Goal: Task Accomplishment & Management: Use online tool/utility

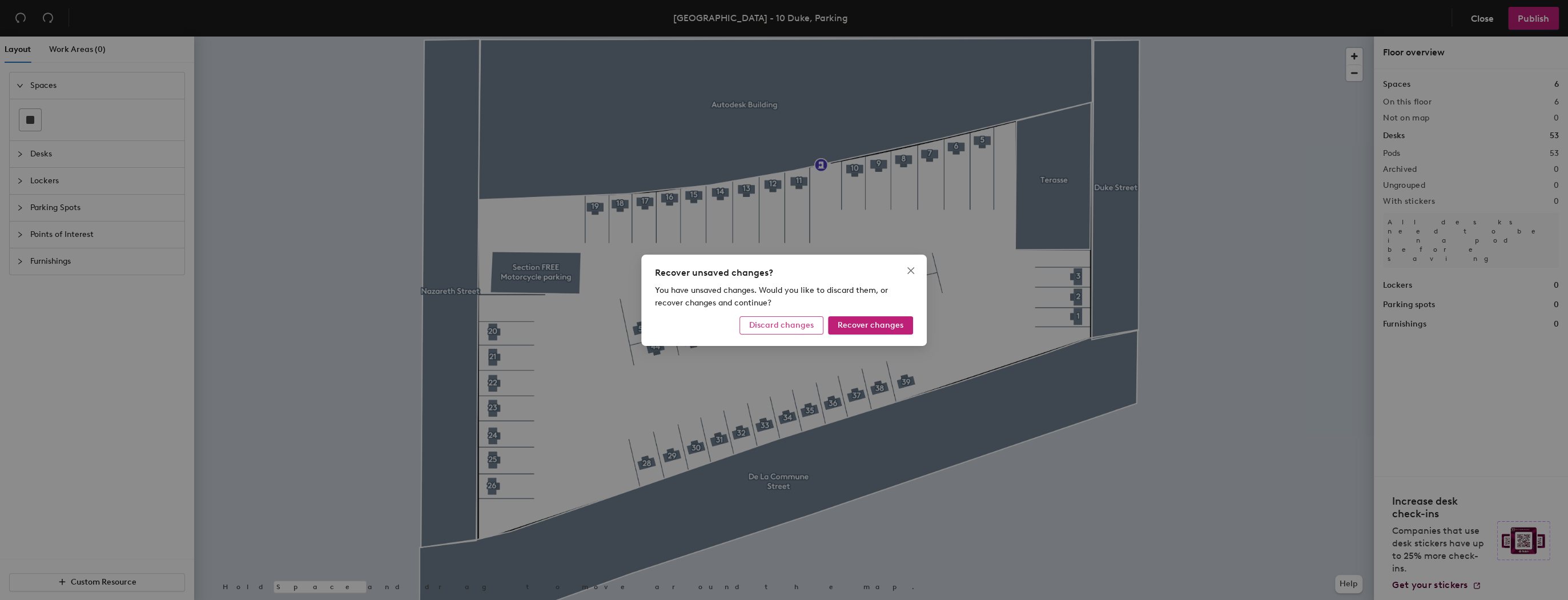
click at [790, 327] on span "Discard changes" at bounding box center [782, 325] width 65 height 10
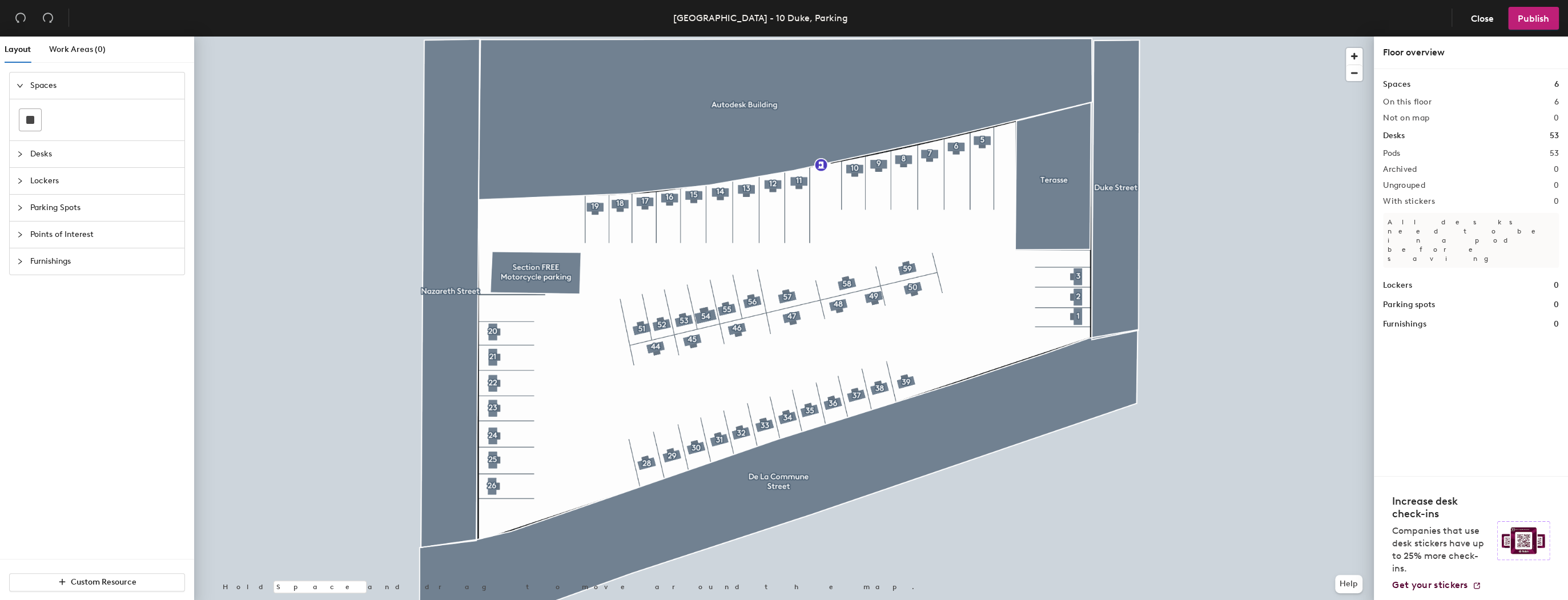
click at [21, 264] on div at bounding box center [23, 261] width 14 height 13
click at [23, 220] on icon "expanded" at bounding box center [20, 219] width 7 height 7
click at [22, 192] on icon "collapsed" at bounding box center [21, 193] width 4 height 6
click at [22, 192] on icon "expanded" at bounding box center [21, 193] width 6 height 4
click at [1495, 16] on span "Close" at bounding box center [1482, 18] width 23 height 11
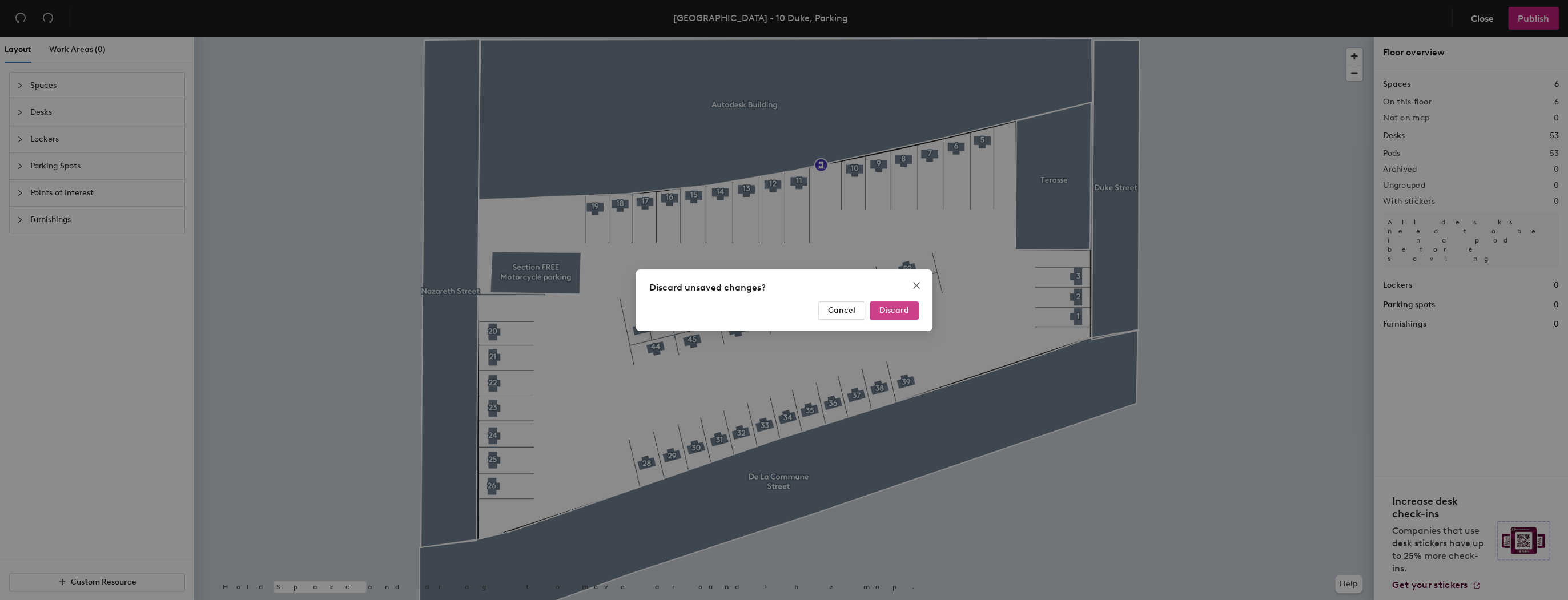
click at [876, 312] on button "Discard" at bounding box center [895, 310] width 49 height 19
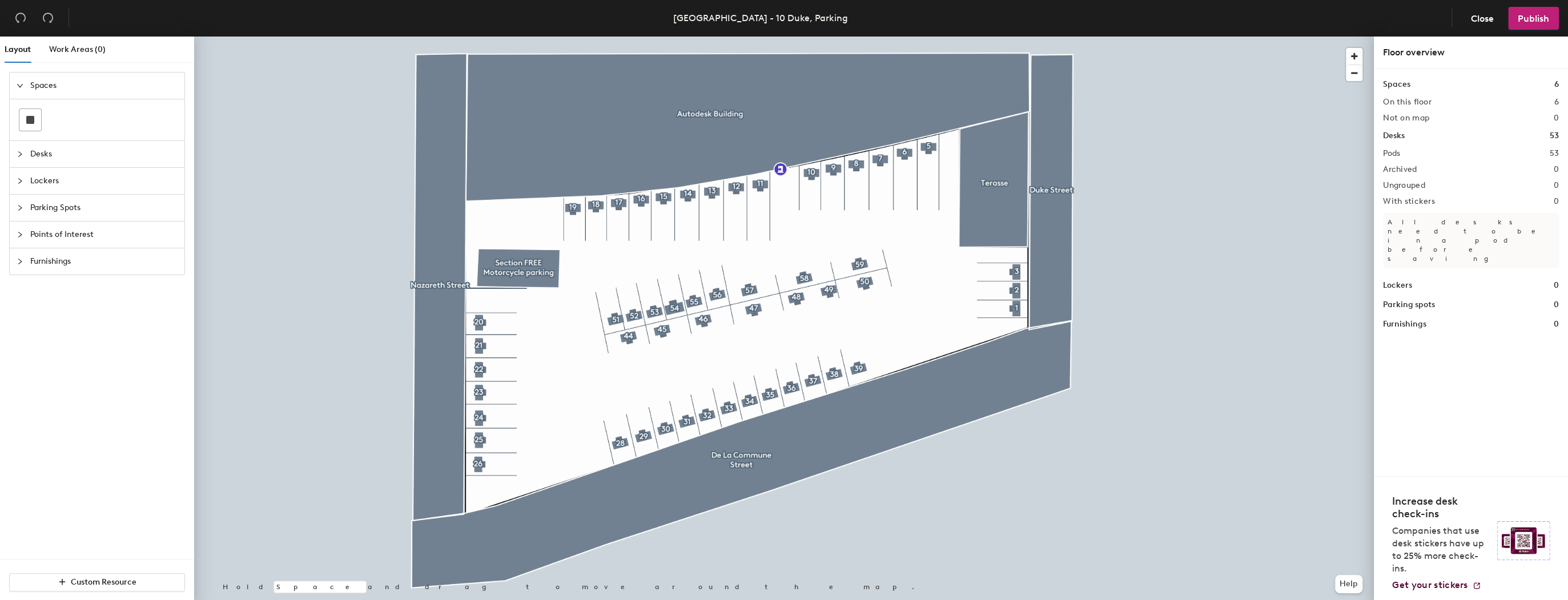
click at [23, 208] on icon "collapsed" at bounding box center [20, 208] width 7 height 7
click at [21, 140] on icon "collapsed" at bounding box center [20, 139] width 7 height 7
click at [22, 205] on icon "collapsed" at bounding box center [20, 208] width 7 height 7
click at [272, 36] on div at bounding box center [784, 36] width 1180 height 0
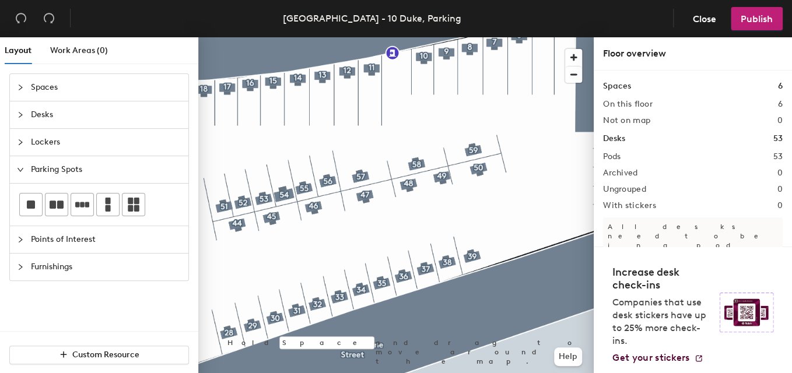
click at [20, 143] on icon "collapsed" at bounding box center [21, 142] width 4 height 6
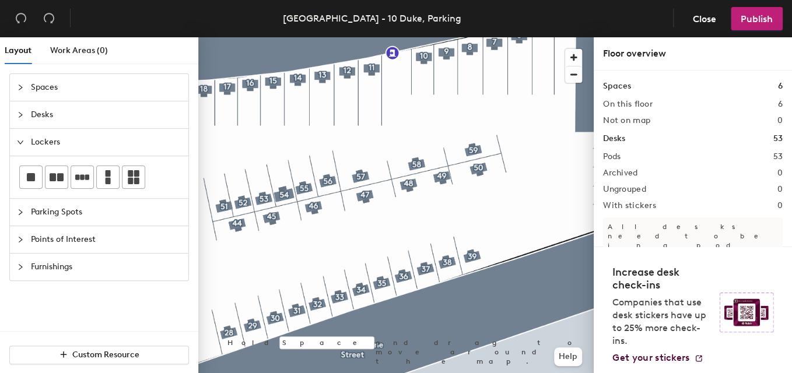
click at [244, 37] on div at bounding box center [396, 37] width 396 height 0
click at [73, 358] on span "Custom Resource" at bounding box center [105, 355] width 67 height 10
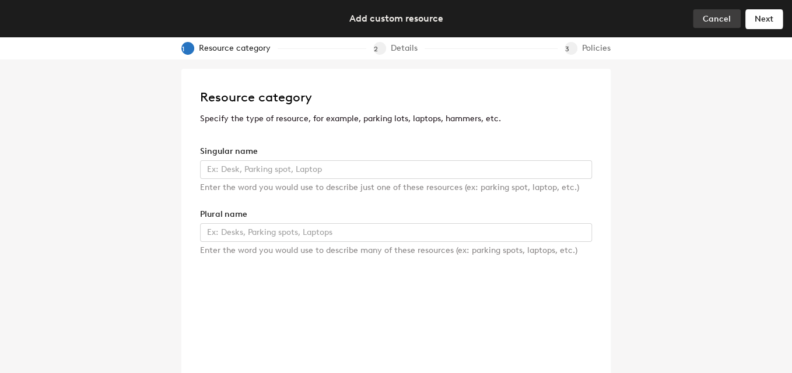
click at [709, 22] on span "Cancel" at bounding box center [717, 19] width 28 height 10
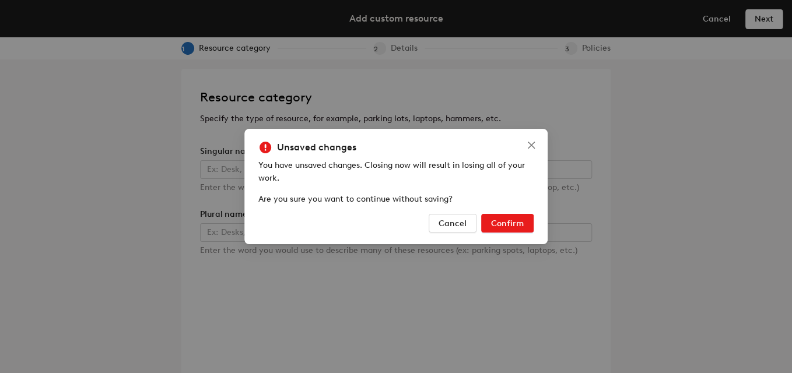
click at [491, 225] on button "Confirm" at bounding box center [507, 223] width 53 height 19
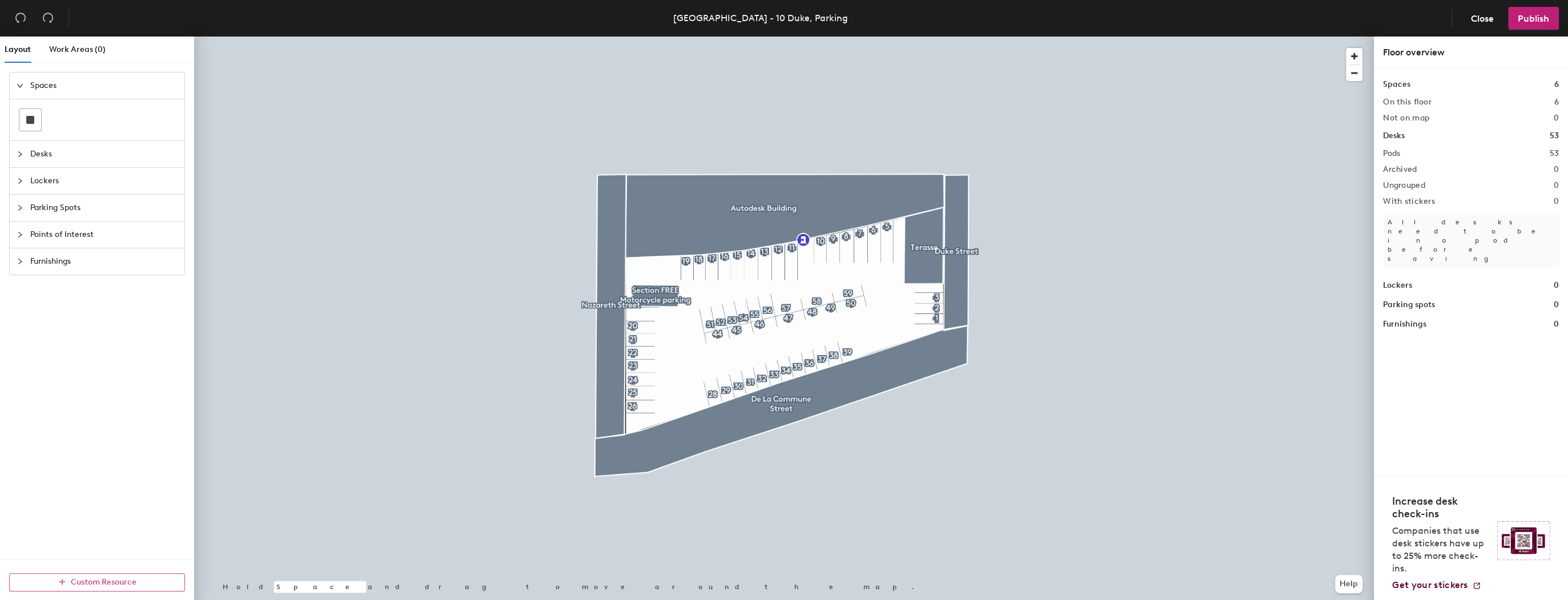
click at [125, 580] on span "Custom Resource" at bounding box center [103, 582] width 66 height 10
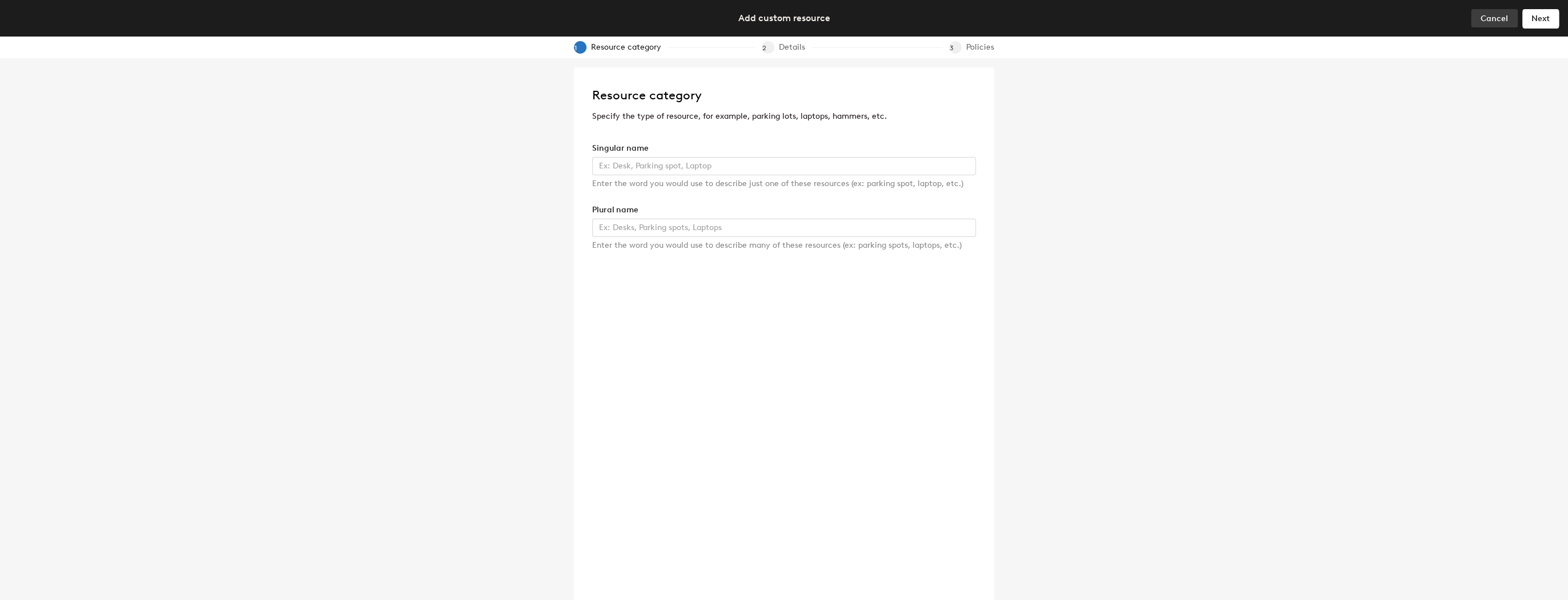
click at [1502, 16] on span "Cancel" at bounding box center [1495, 19] width 27 height 10
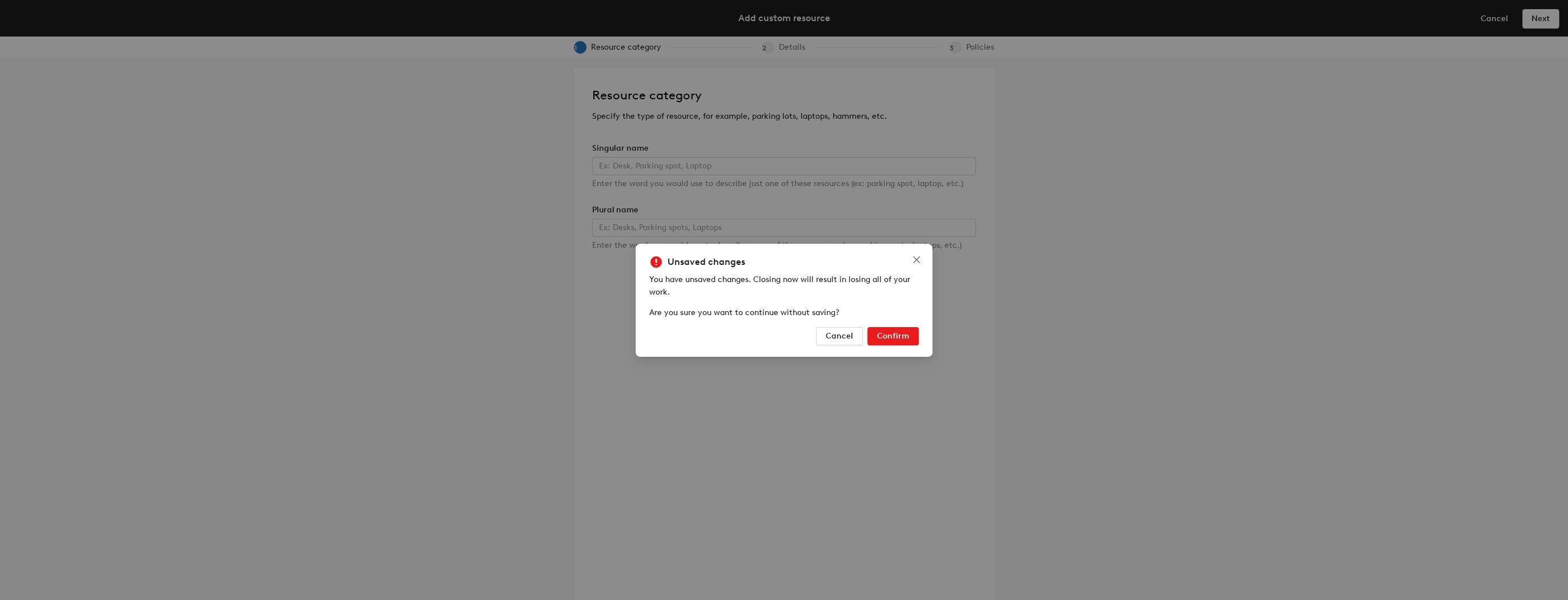
click at [896, 336] on span "Confirm" at bounding box center [893, 336] width 32 height 10
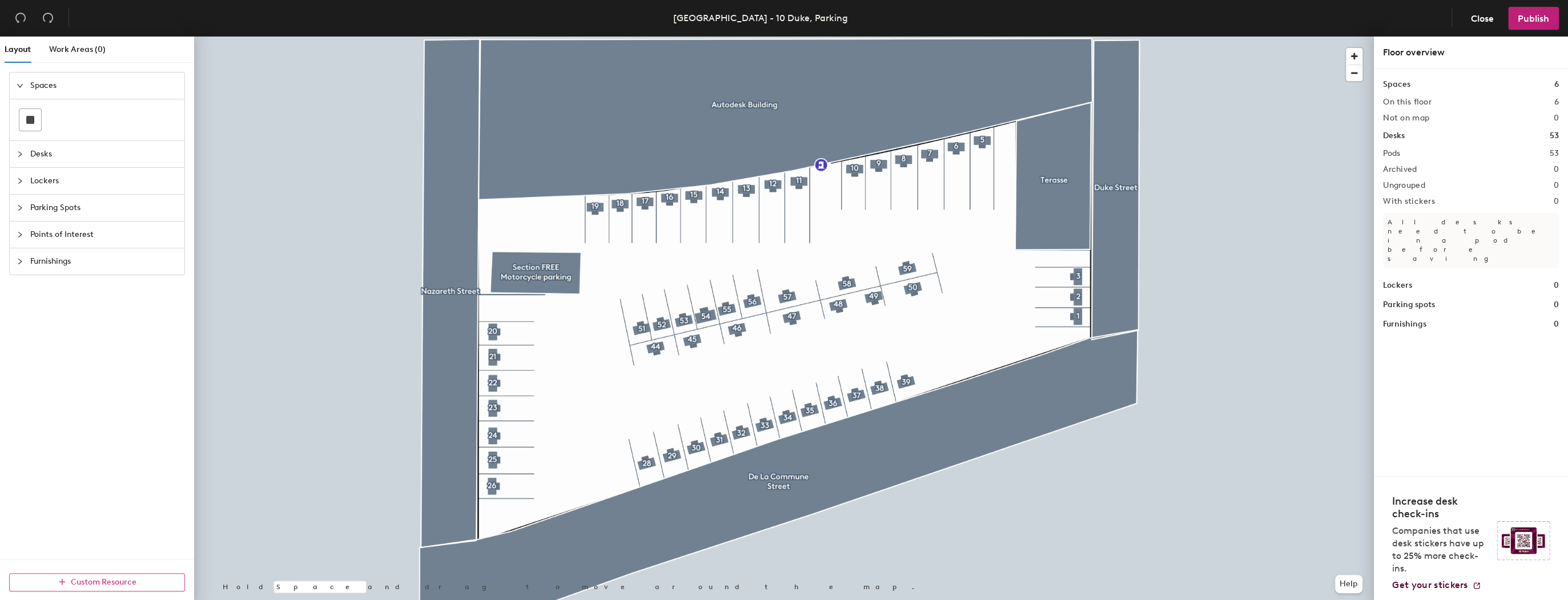
click at [128, 583] on span "Custom Resource" at bounding box center [103, 582] width 66 height 10
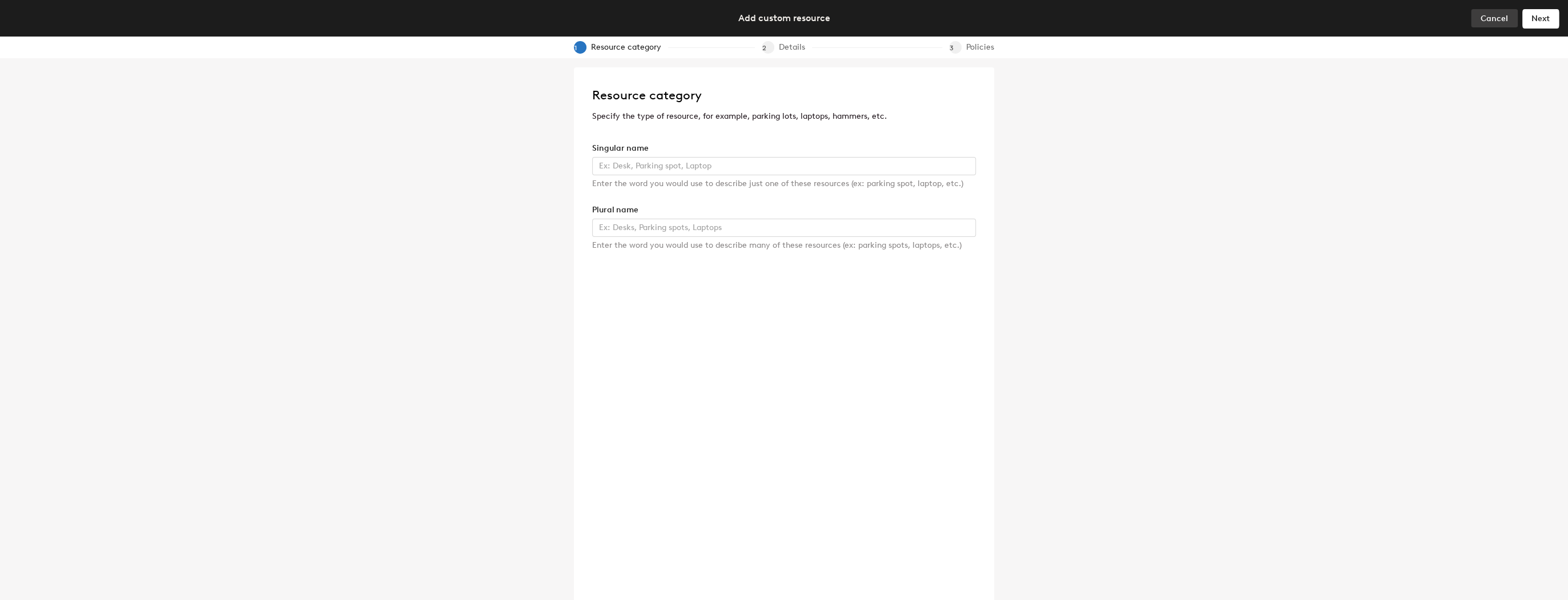
click at [1485, 16] on span "Cancel" at bounding box center [1495, 19] width 27 height 10
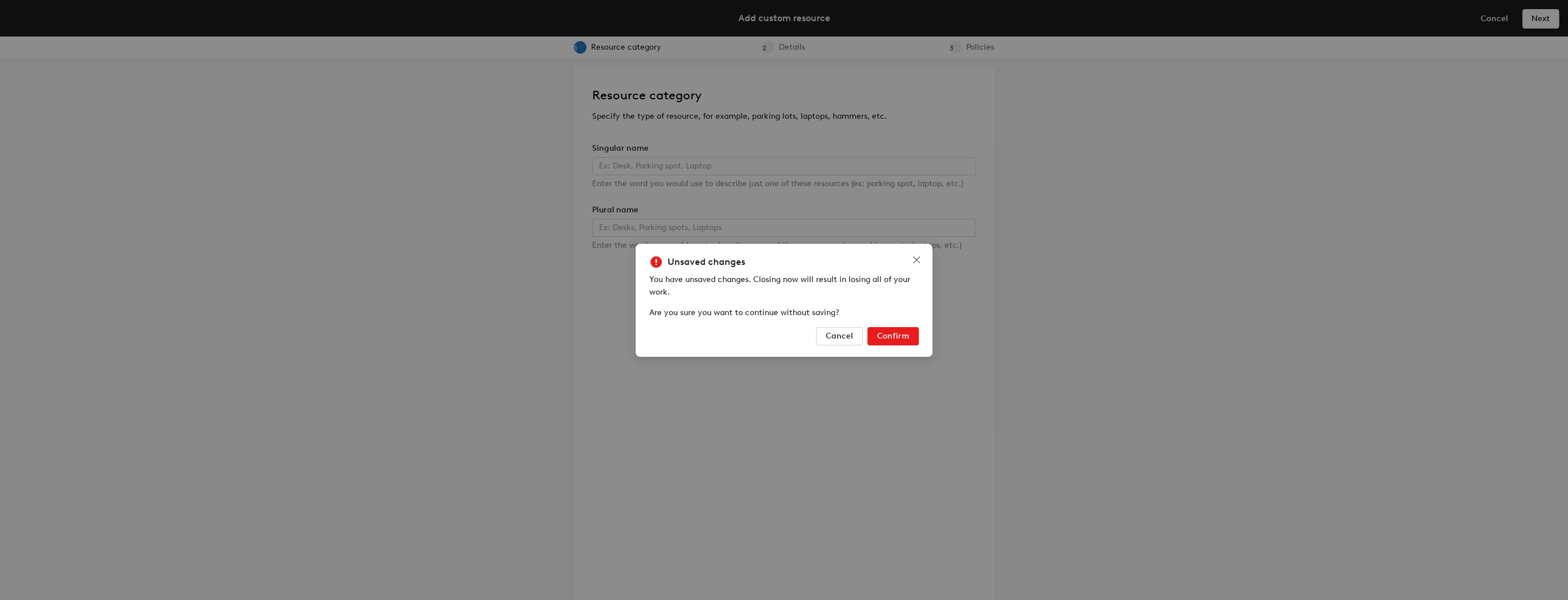
click at [876, 338] on button "Confirm" at bounding box center [893, 336] width 52 height 19
